Goal: Check status: Check status

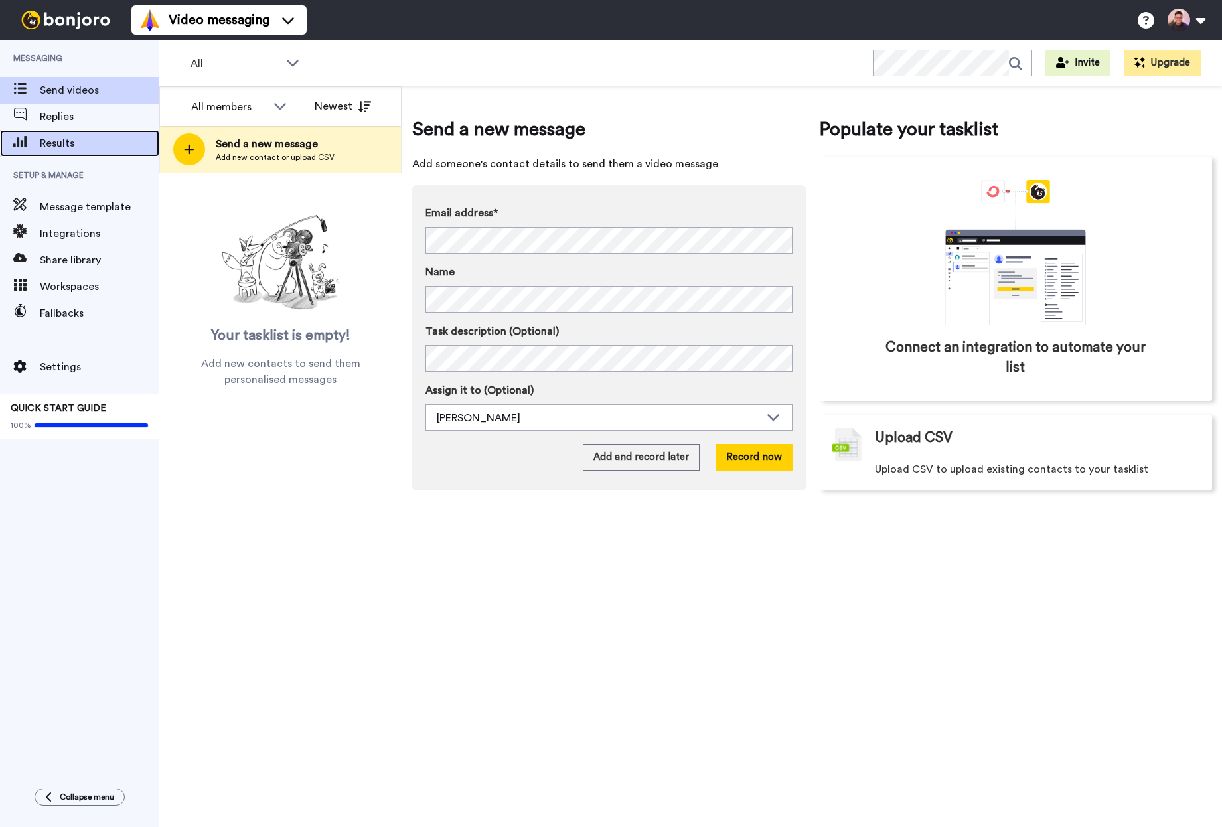
click at [106, 135] on div "Results" at bounding box center [79, 143] width 159 height 27
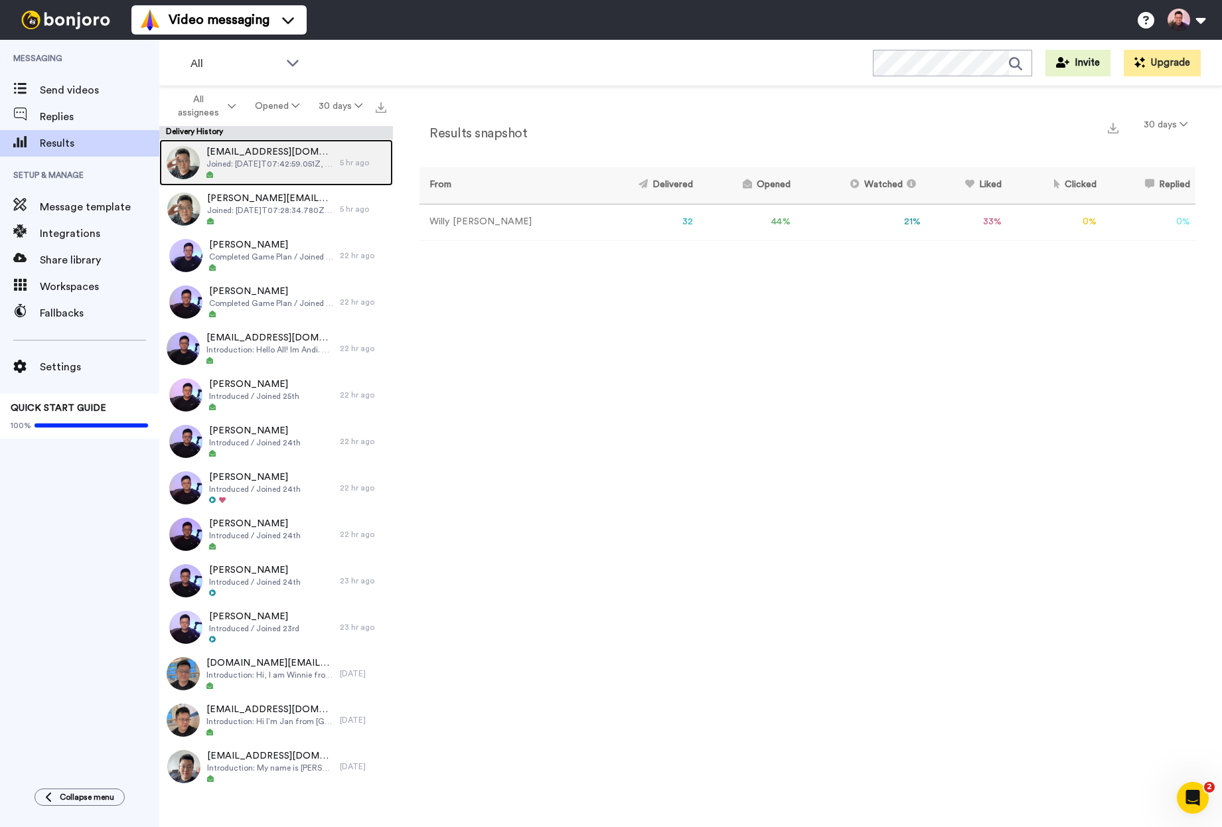
click at [295, 178] on div at bounding box center [269, 175] width 127 height 9
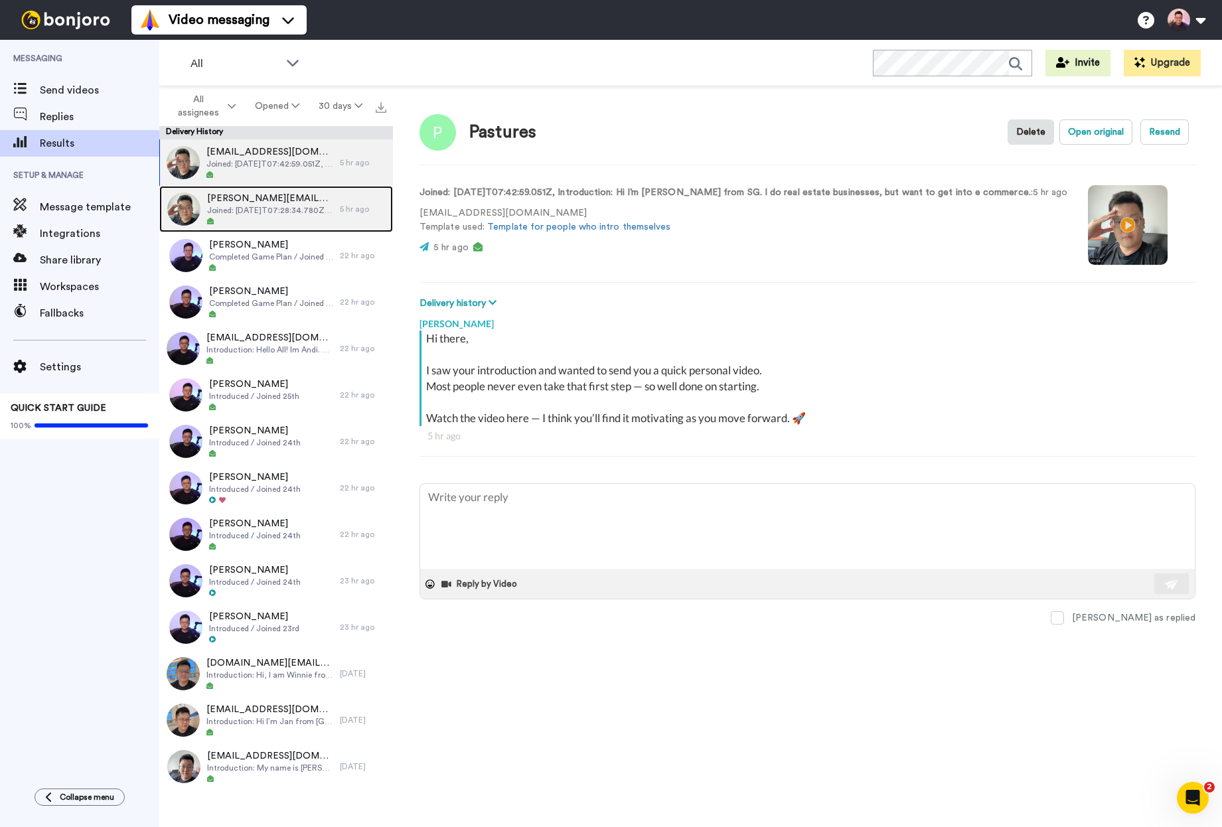
click at [271, 205] on span "Joined: 2025-09-26T07:28:34.780Z, Introduction: Hi, I’m Nic. I am here to learn…" at bounding box center [270, 210] width 126 height 11
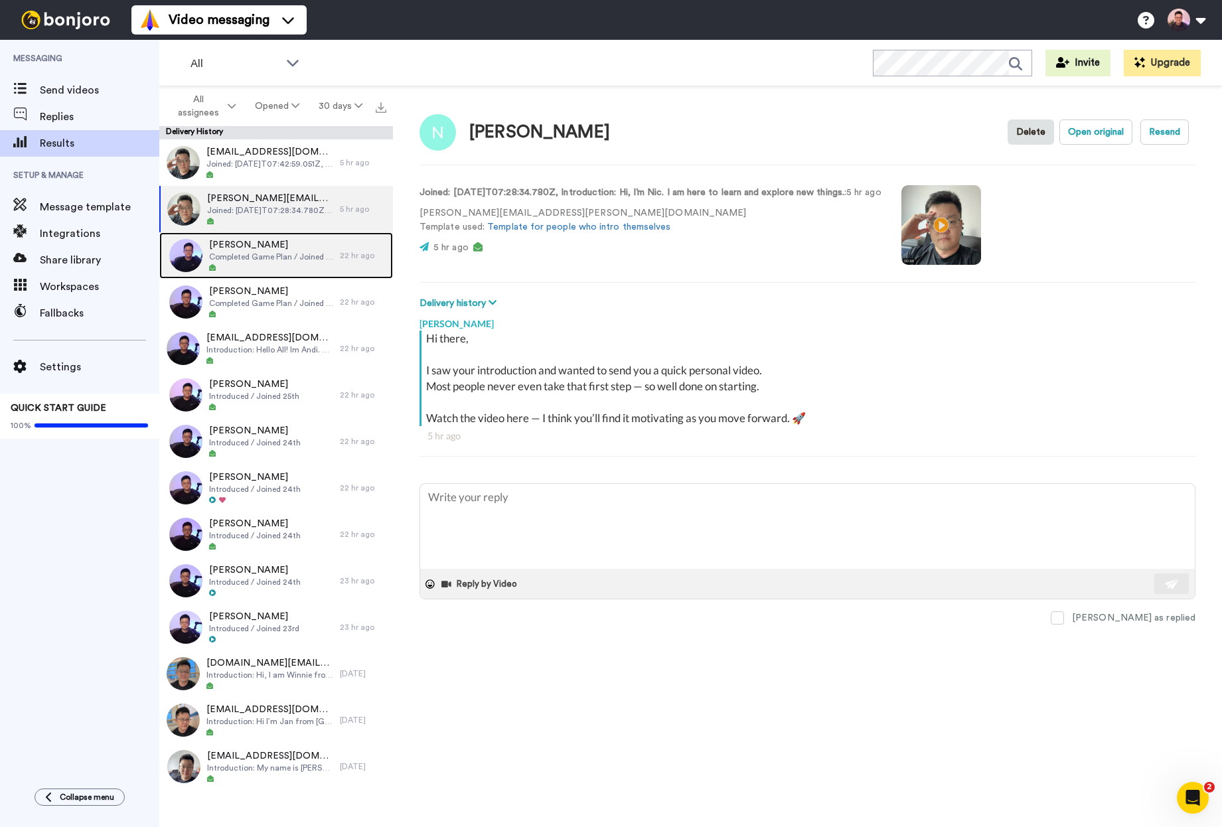
click at [303, 258] on span "Completed Game Plan / Joined 15th" at bounding box center [271, 257] width 124 height 11
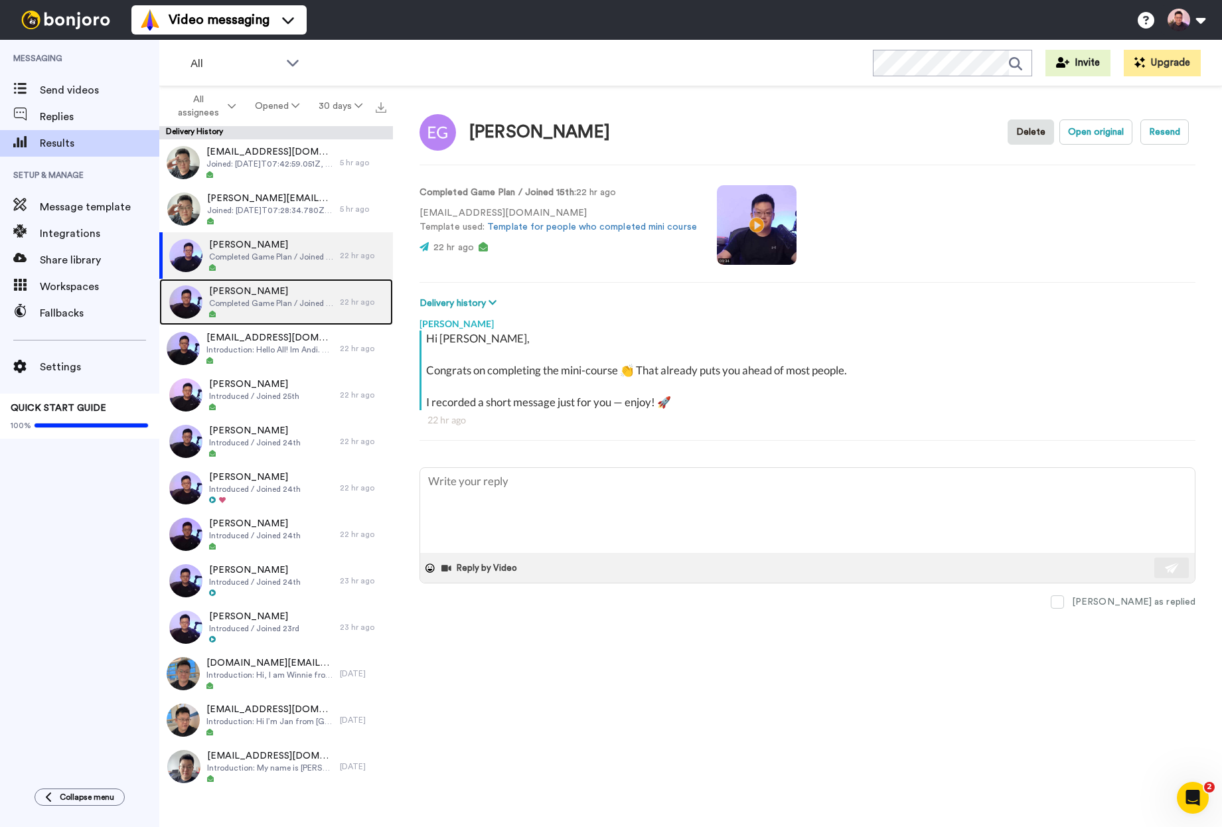
click at [303, 298] on span "Completed Game Plan / Joined 17th" at bounding box center [271, 303] width 124 height 11
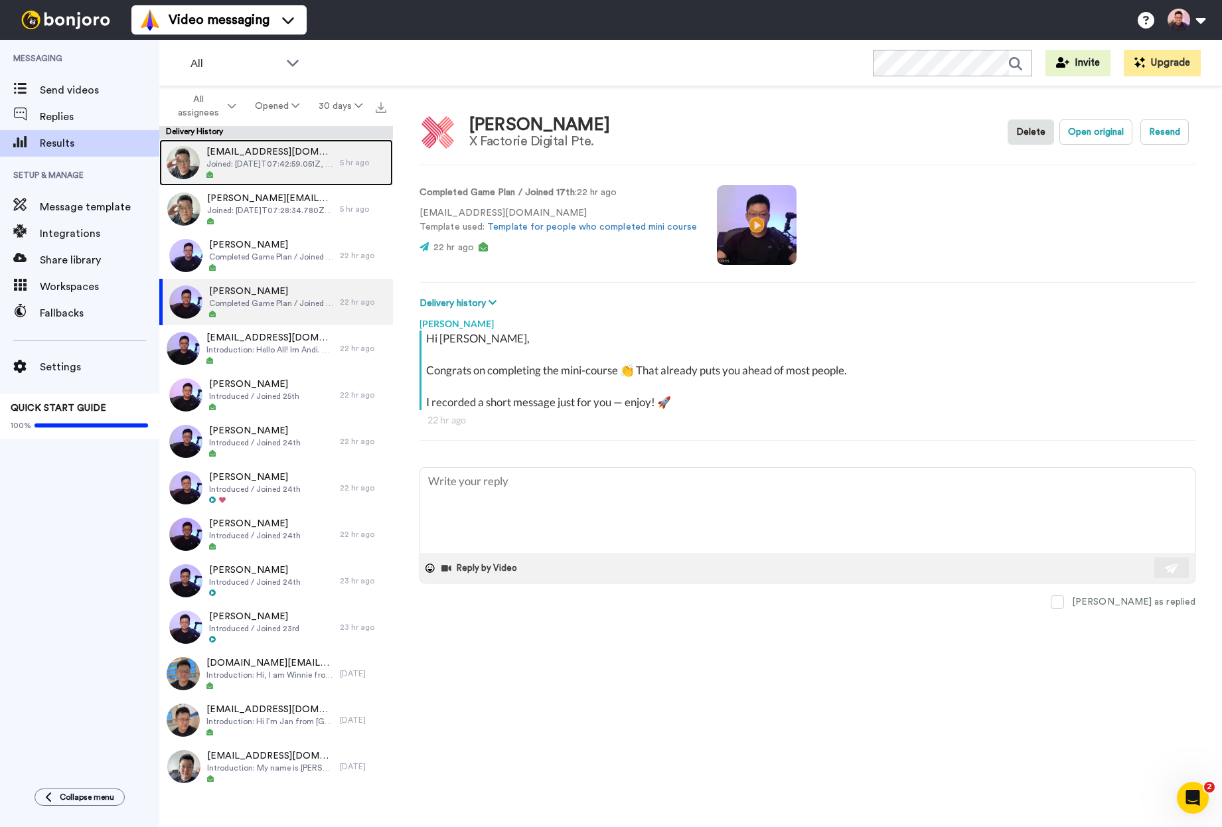
click at [298, 172] on div at bounding box center [269, 175] width 127 height 9
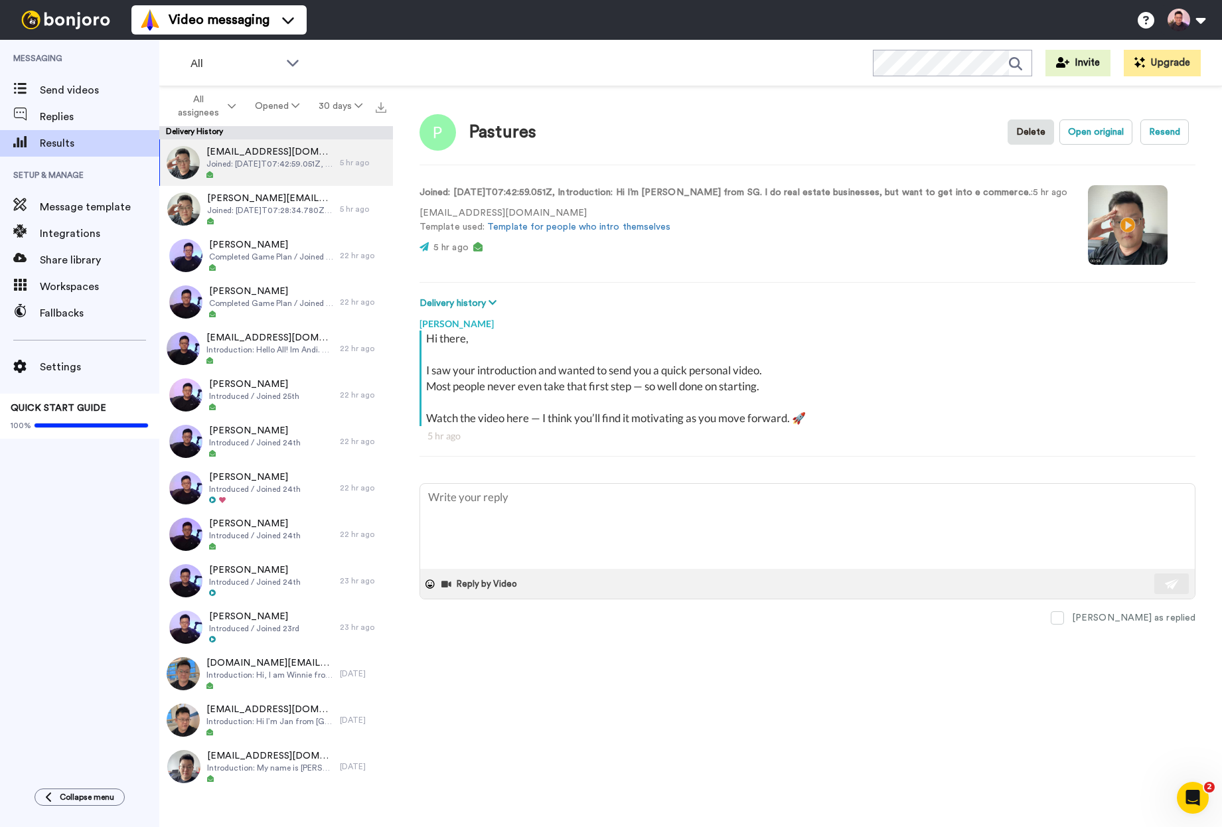
click at [1097, 232] on video at bounding box center [1128, 225] width 80 height 80
click at [1111, 131] on button "Open original" at bounding box center [1095, 131] width 73 height 25
click at [1089, 240] on video at bounding box center [1128, 225] width 80 height 80
click at [285, 196] on span "nicholas.lim@hotmail.sg" at bounding box center [270, 198] width 126 height 13
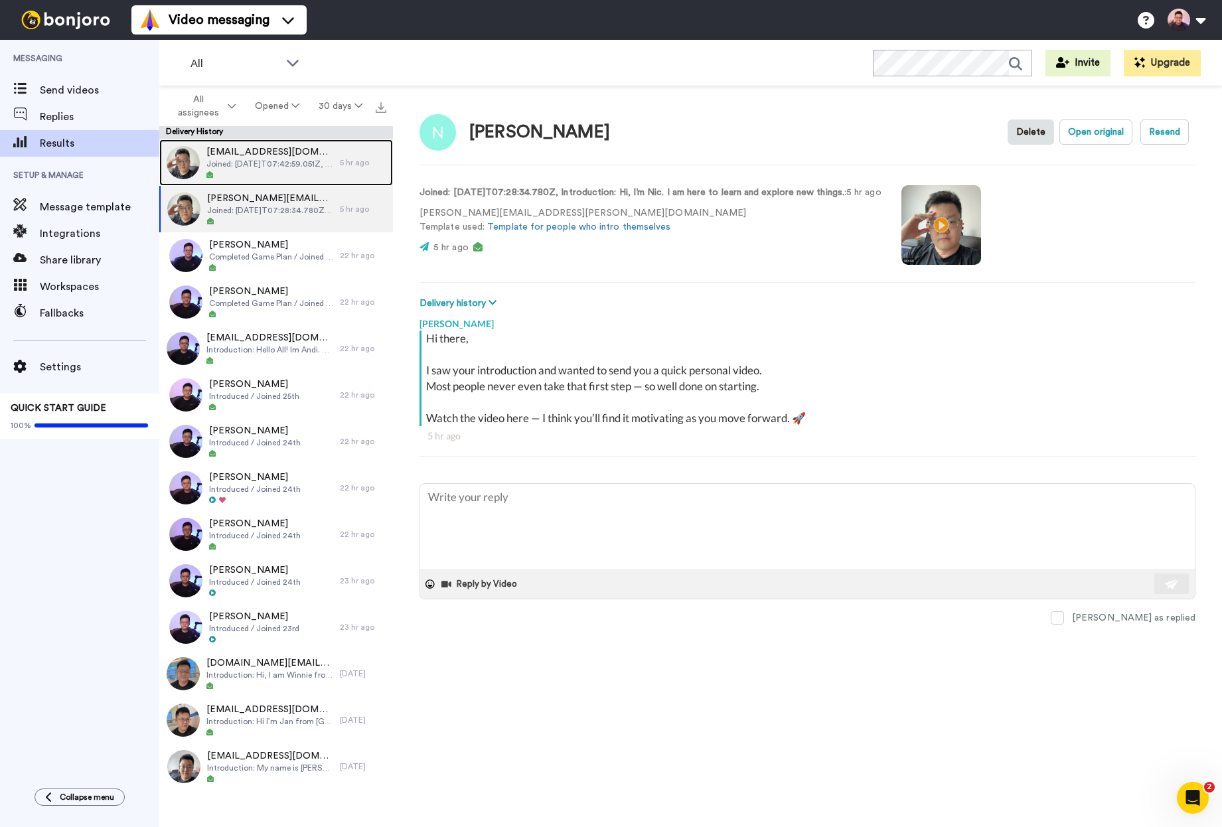
click at [285, 169] on div "pastures@gmail.com Joined: 2025-09-26T07:42:59.051Z, Introduction: Hi I’m Andre…" at bounding box center [269, 162] width 127 height 35
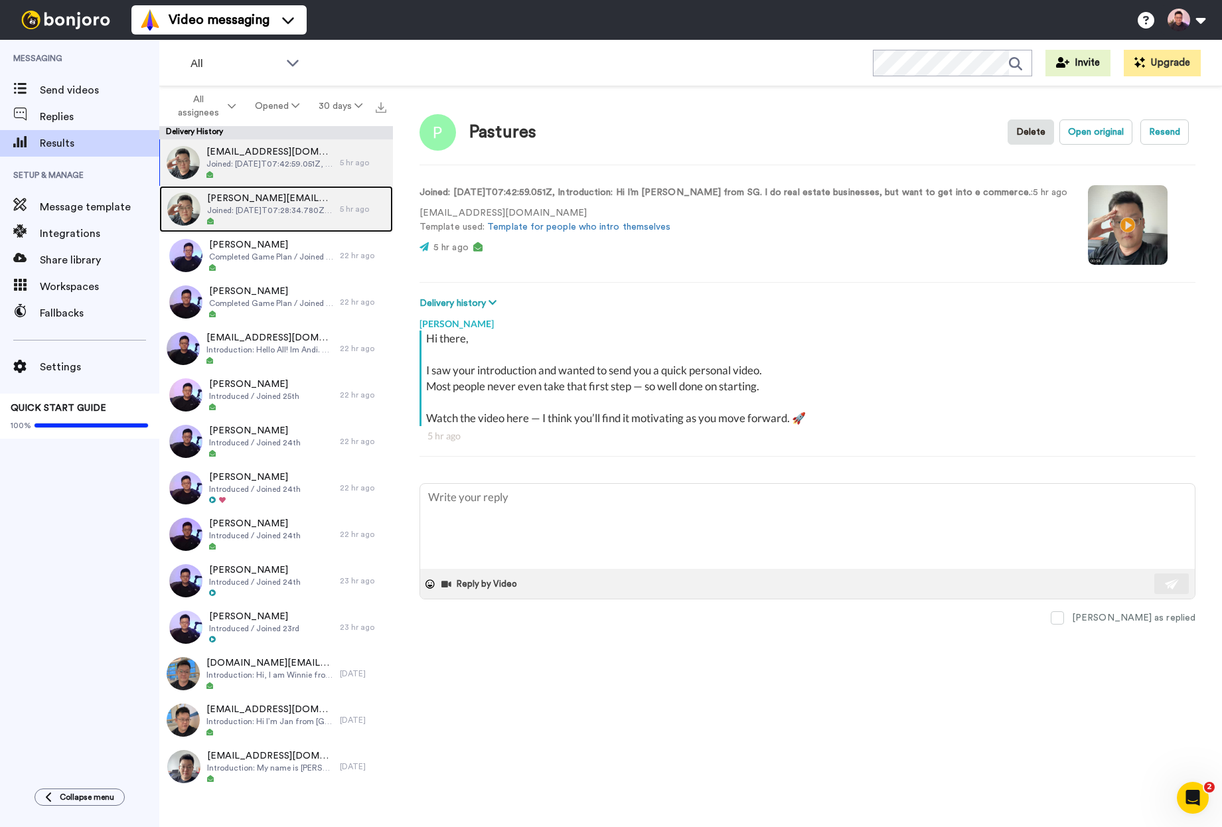
click at [278, 195] on span "nicholas.lim@hotmail.sg" at bounding box center [270, 198] width 126 height 13
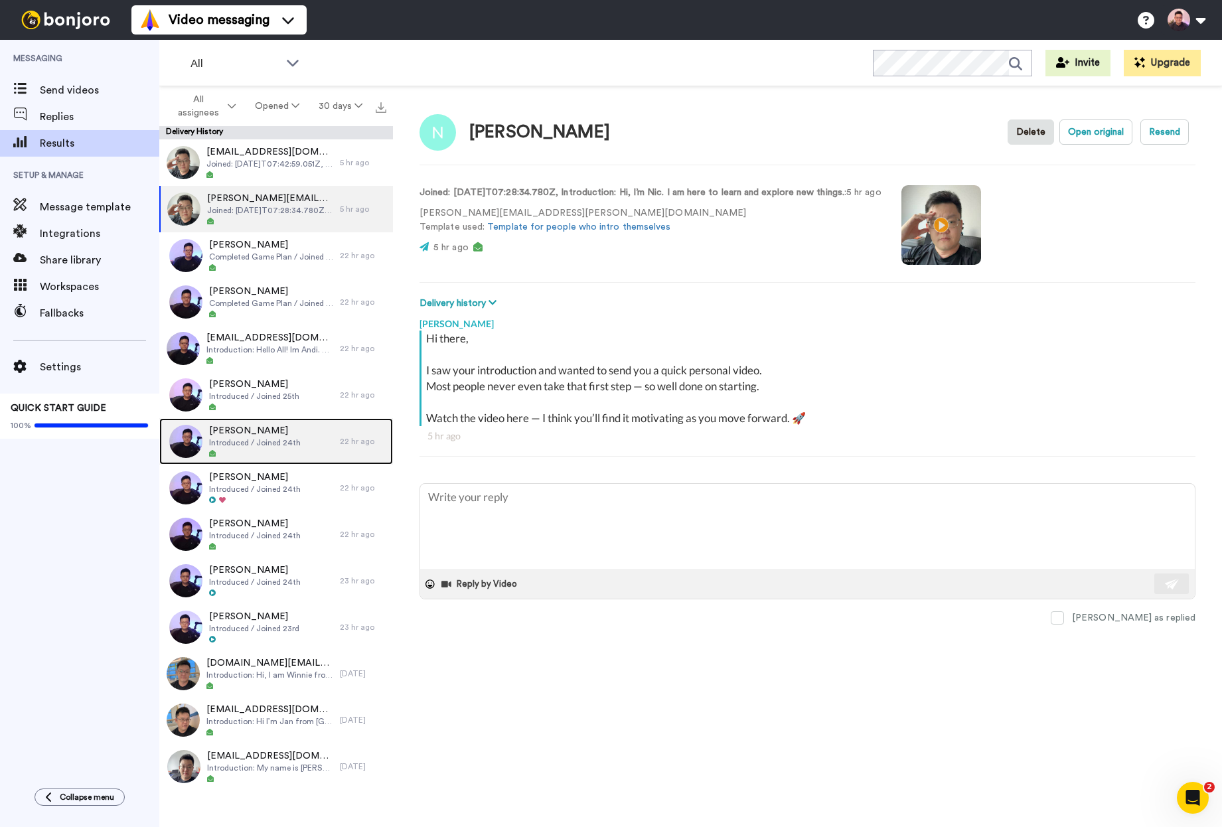
click at [296, 444] on span "Introduced / Joined 24th" at bounding box center [255, 442] width 92 height 11
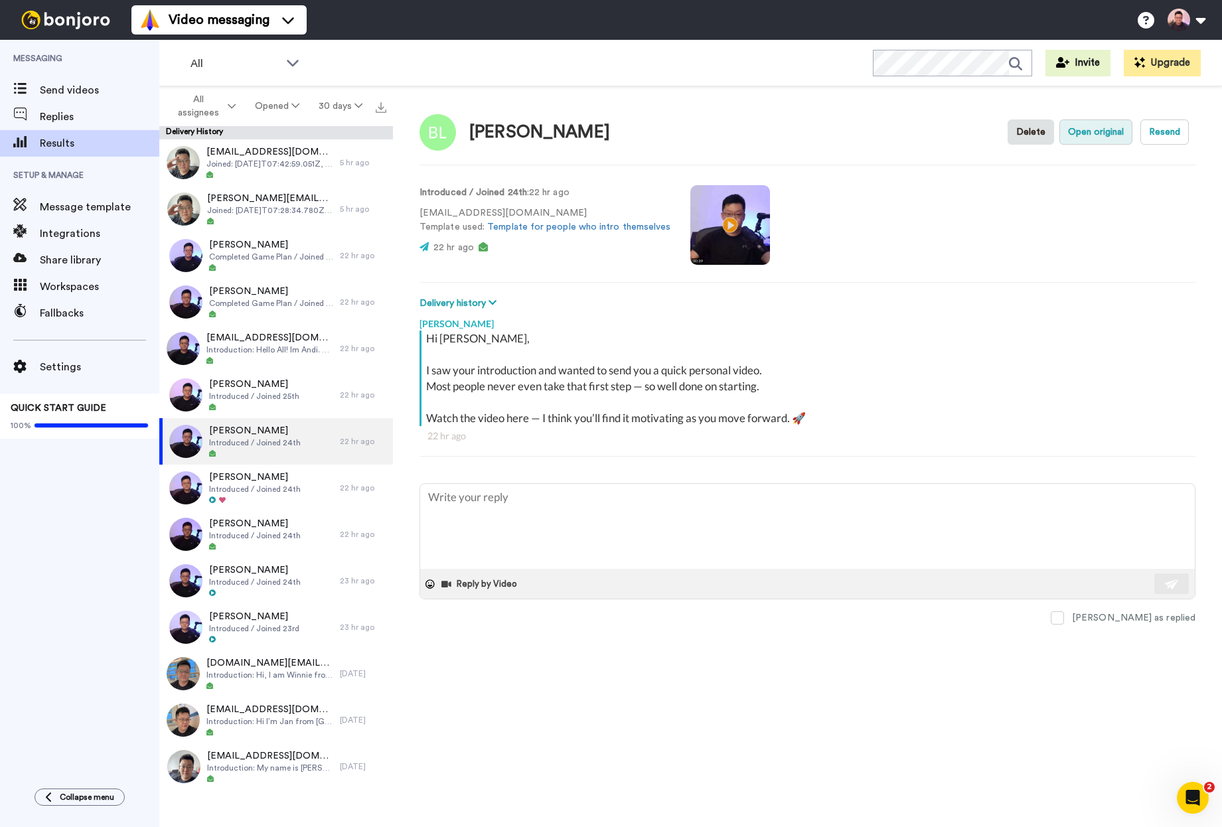
click at [1079, 129] on button "Open original" at bounding box center [1095, 131] width 73 height 25
type textarea "x"
click at [87, 200] on span "Message template" at bounding box center [99, 207] width 119 height 16
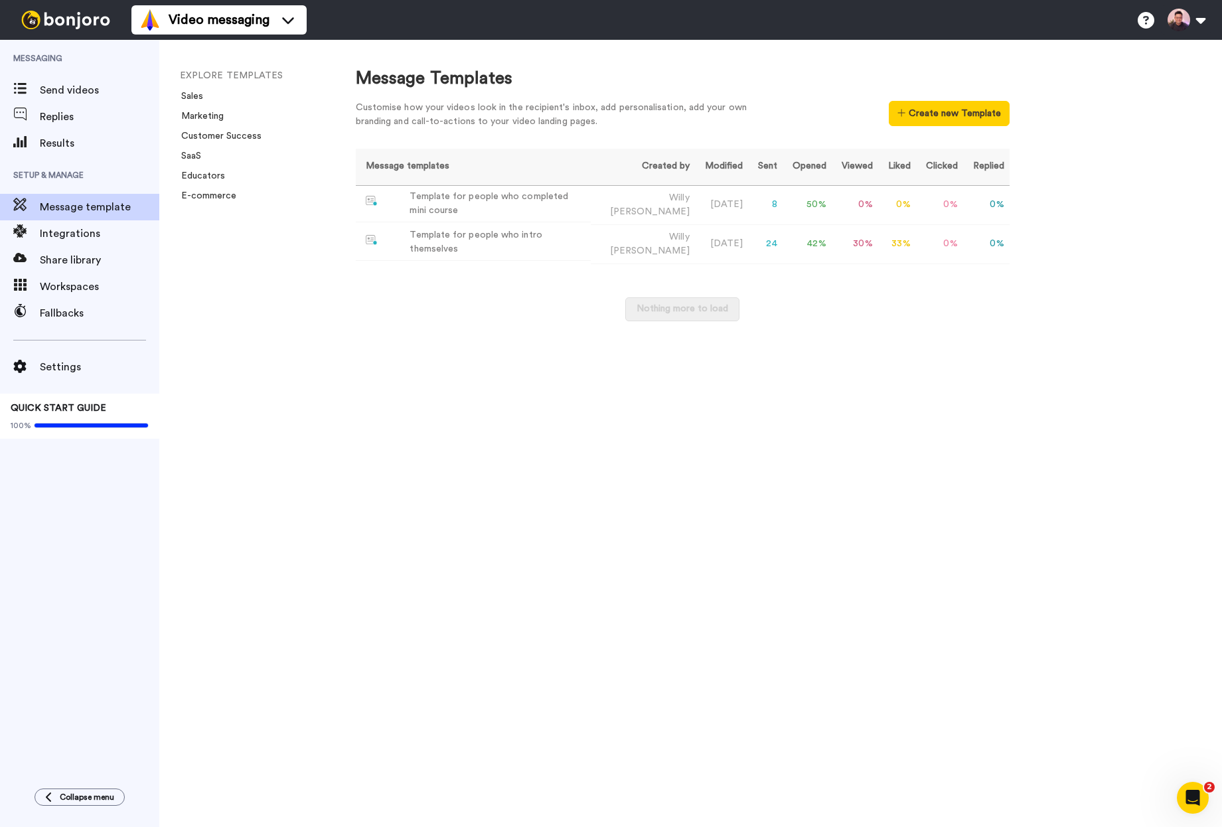
click at [83, 19] on img at bounding box center [66, 20] width 100 height 19
